Goal: Check status: Check status

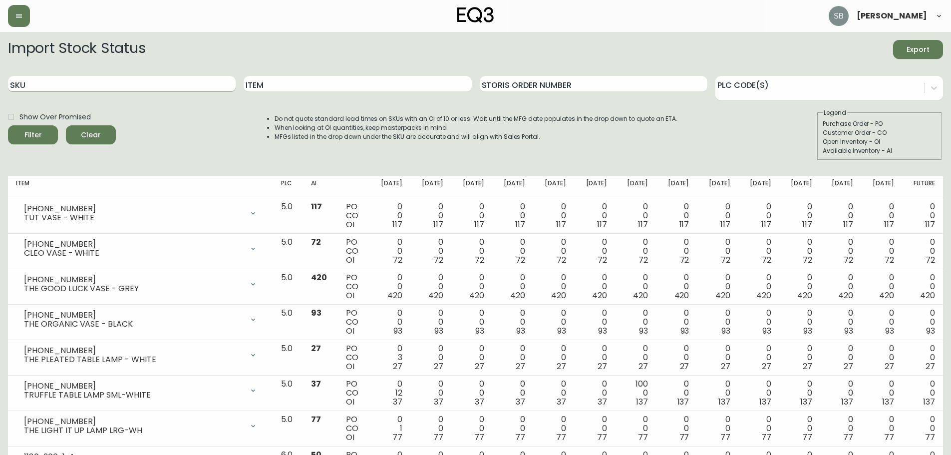
click at [110, 88] on input "SKU" at bounding box center [122, 84] width 228 height 16
paste input "[PHONE_NUMBER]"
type input "[PHONE_NUMBER]"
click at [8, 125] on button "Filter" at bounding box center [33, 134] width 50 height 19
